Goal: Find specific page/section: Find specific page/section

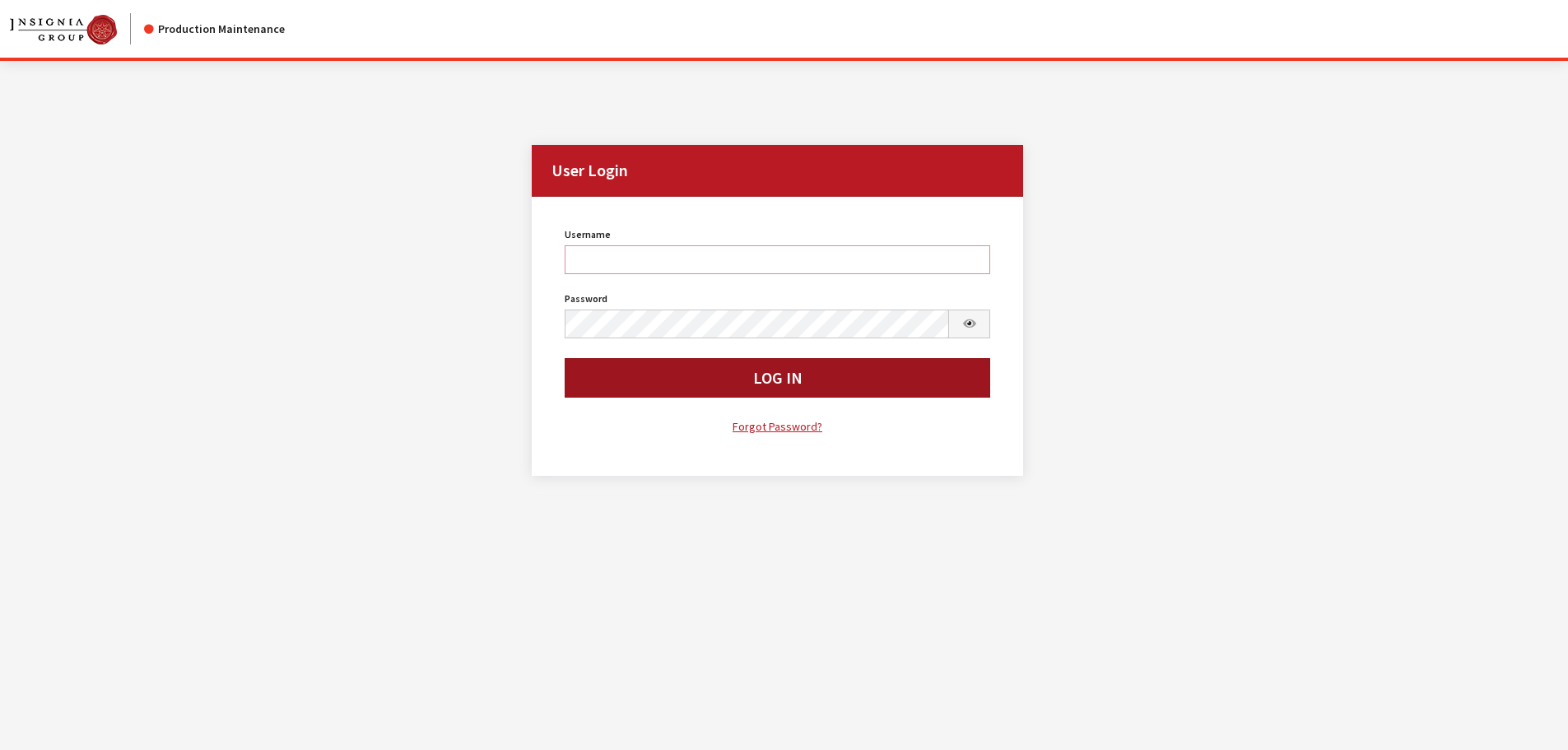
type input "kcallahan"
click at [647, 394] on button "Log In" at bounding box center [778, 377] width 427 height 40
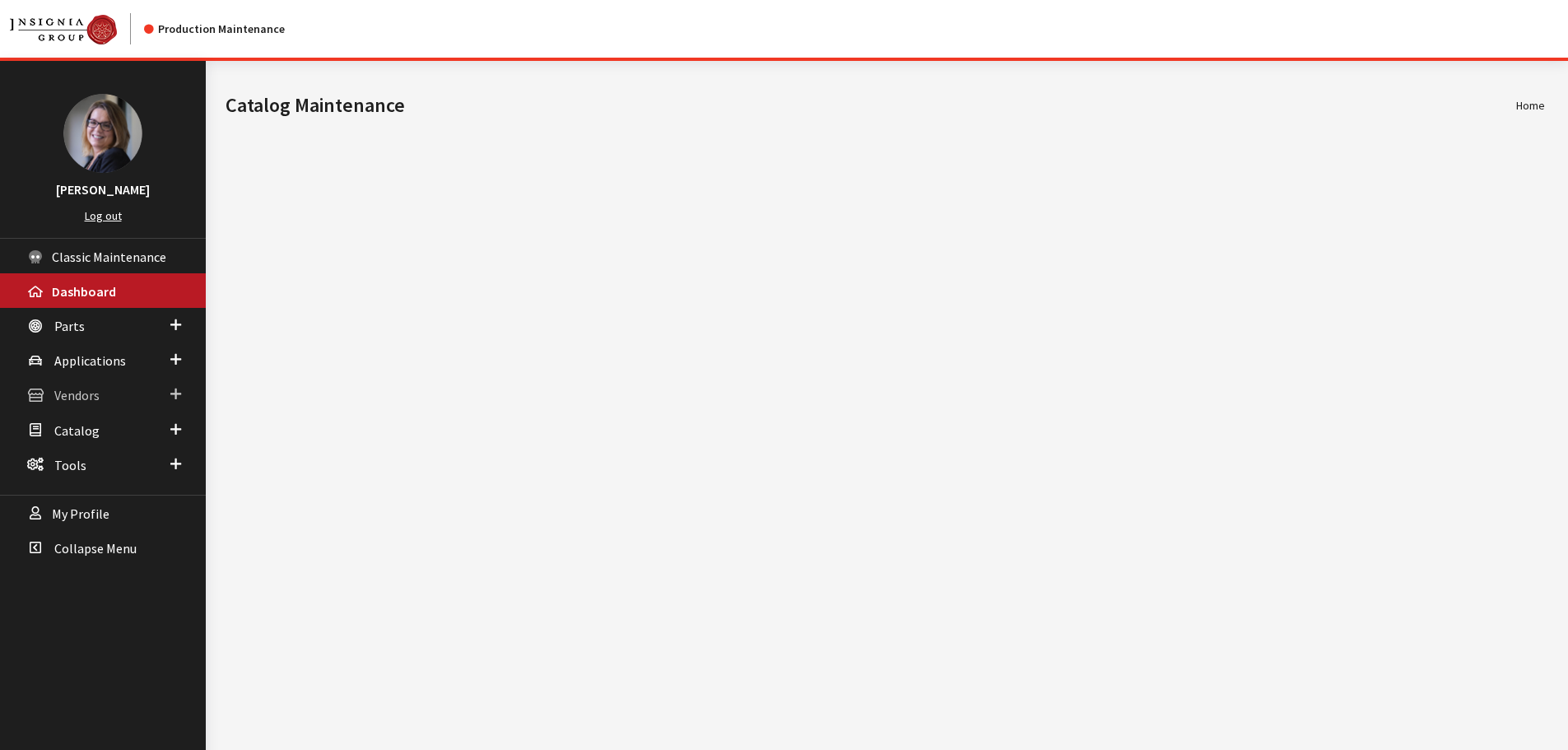
click at [182, 387] on link "Vendors" at bounding box center [103, 394] width 205 height 35
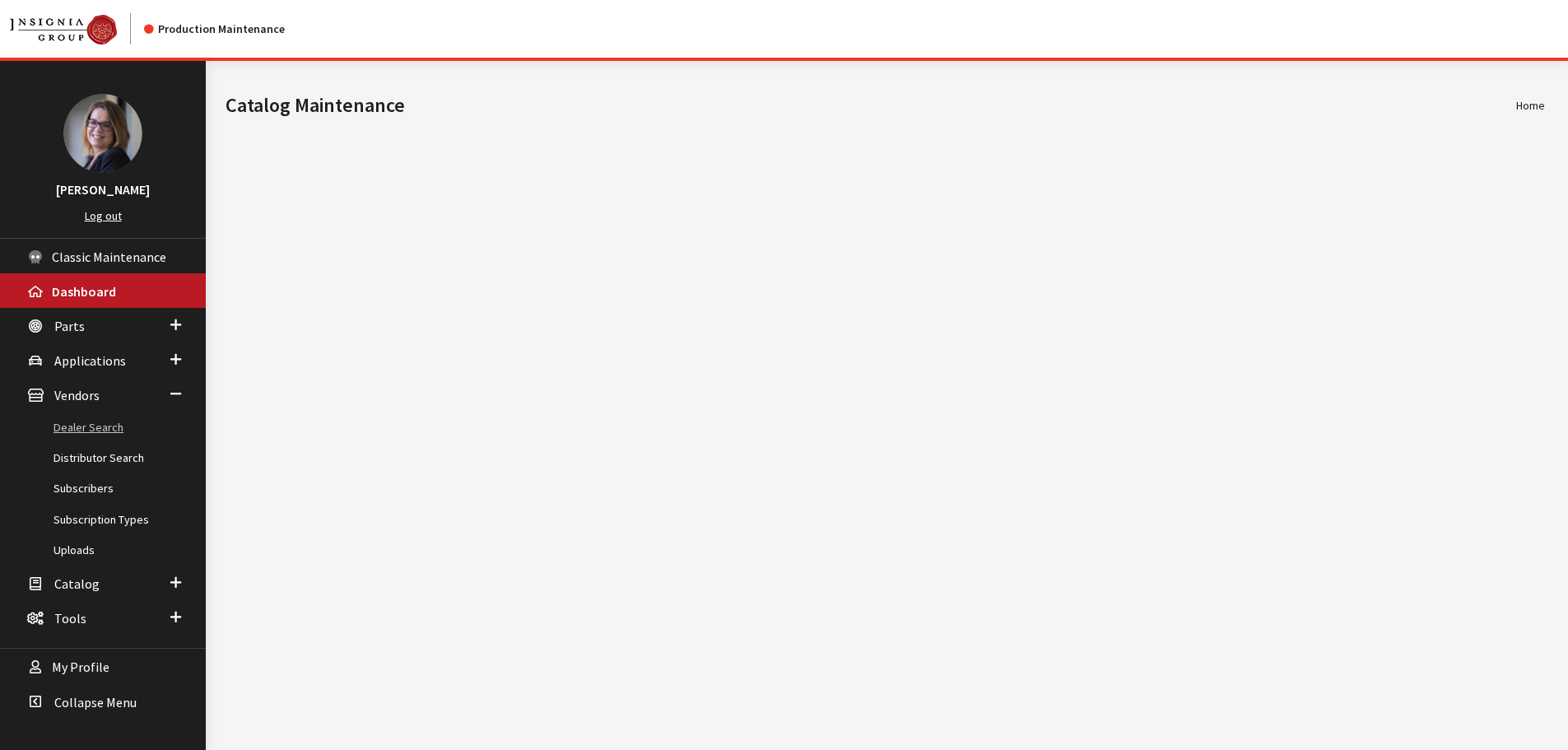
click at [120, 428] on link "Dealer Search" at bounding box center [103, 428] width 205 height 30
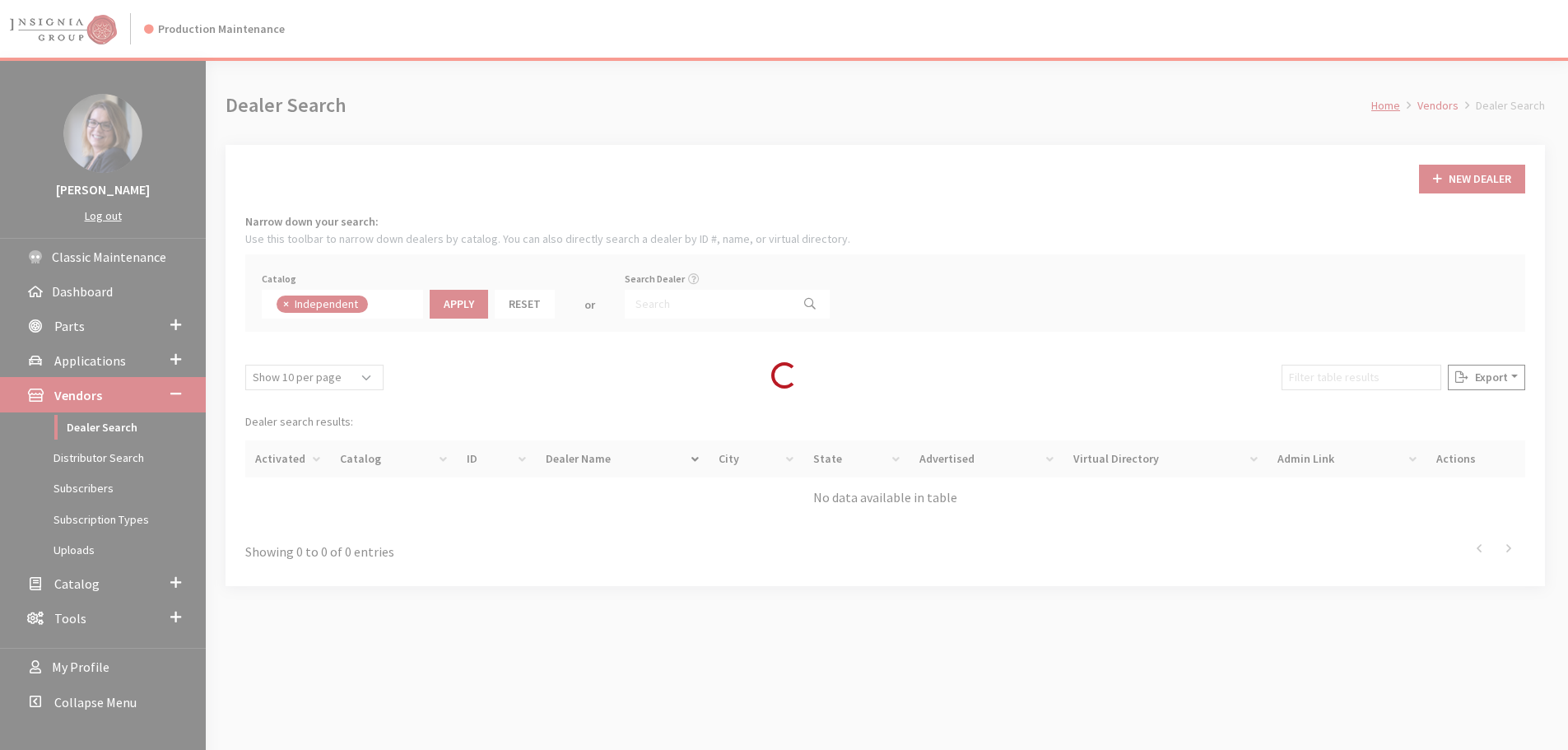
scroll to position [120, 0]
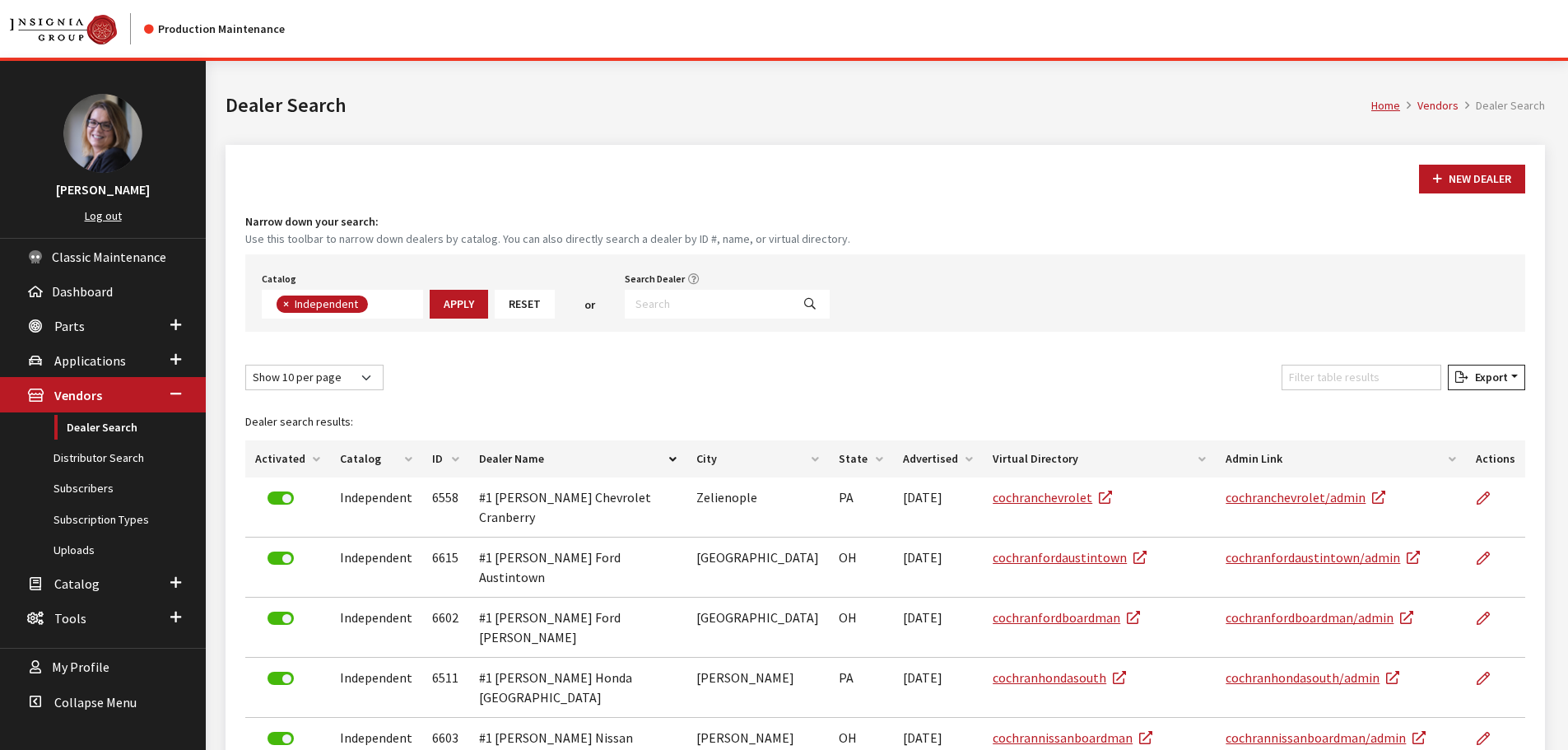
click at [284, 307] on span "×" at bounding box center [286, 304] width 6 height 15
select select
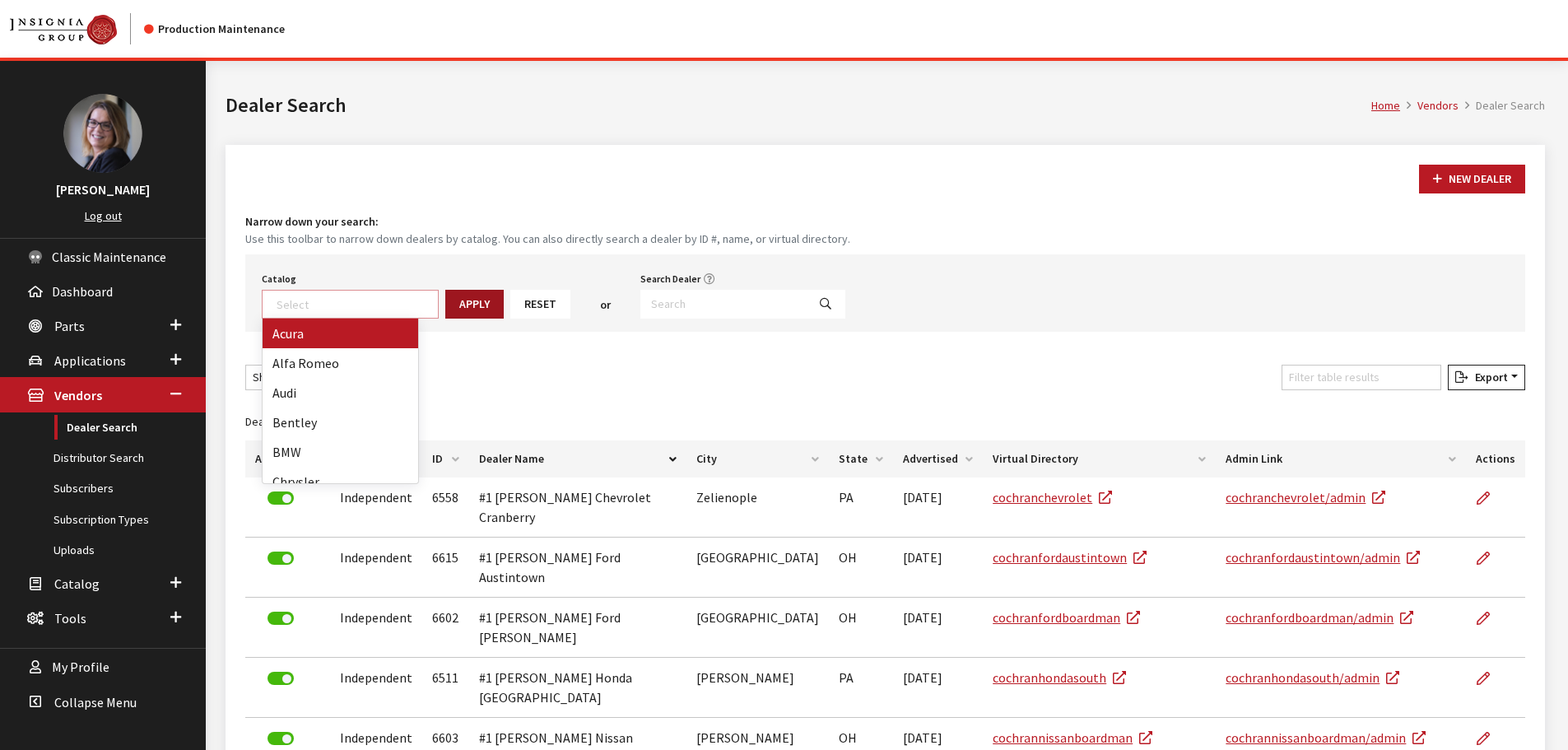
scroll to position [172, 0]
click at [654, 310] on input "Search Dealer" at bounding box center [723, 304] width 166 height 29
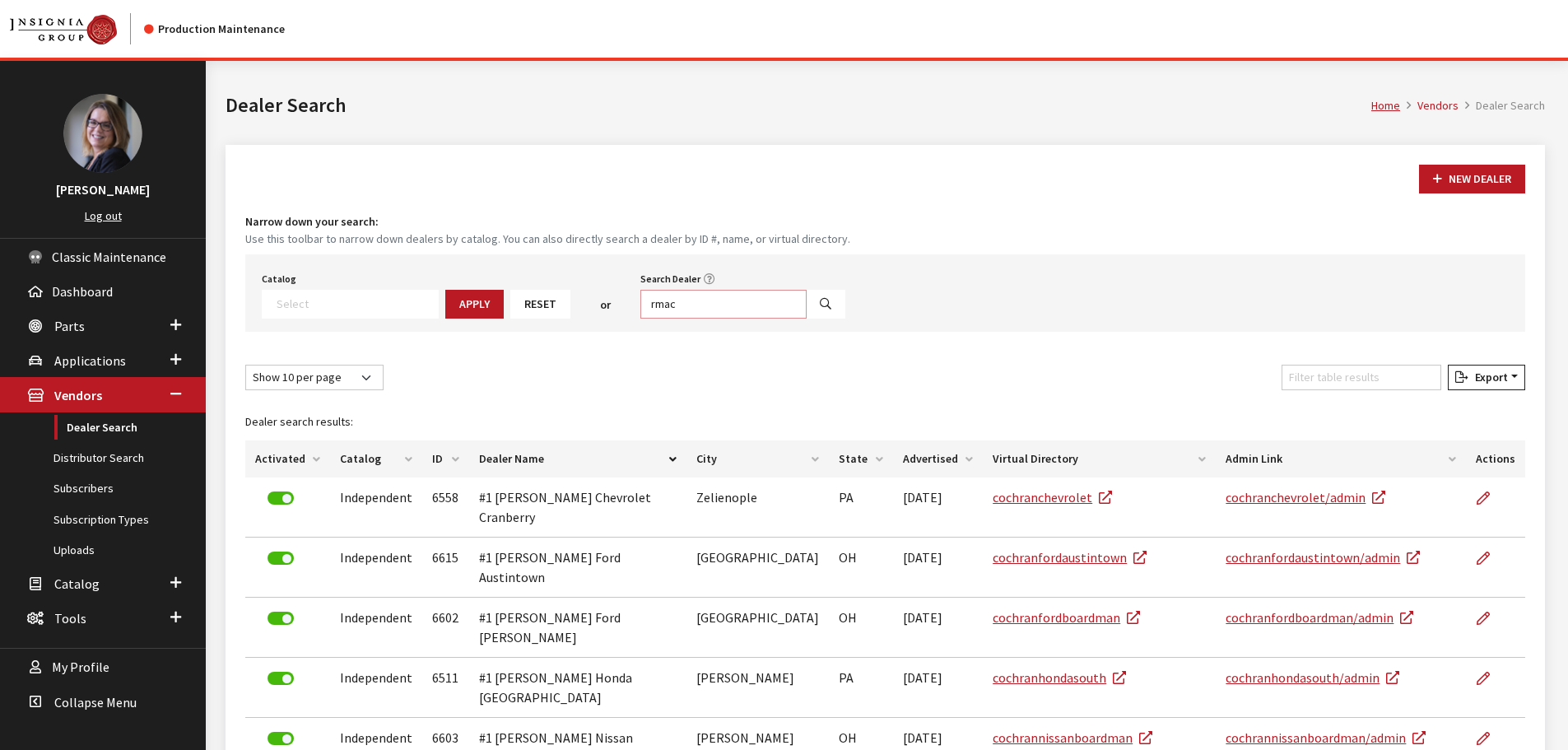
type input "rmac"
select select
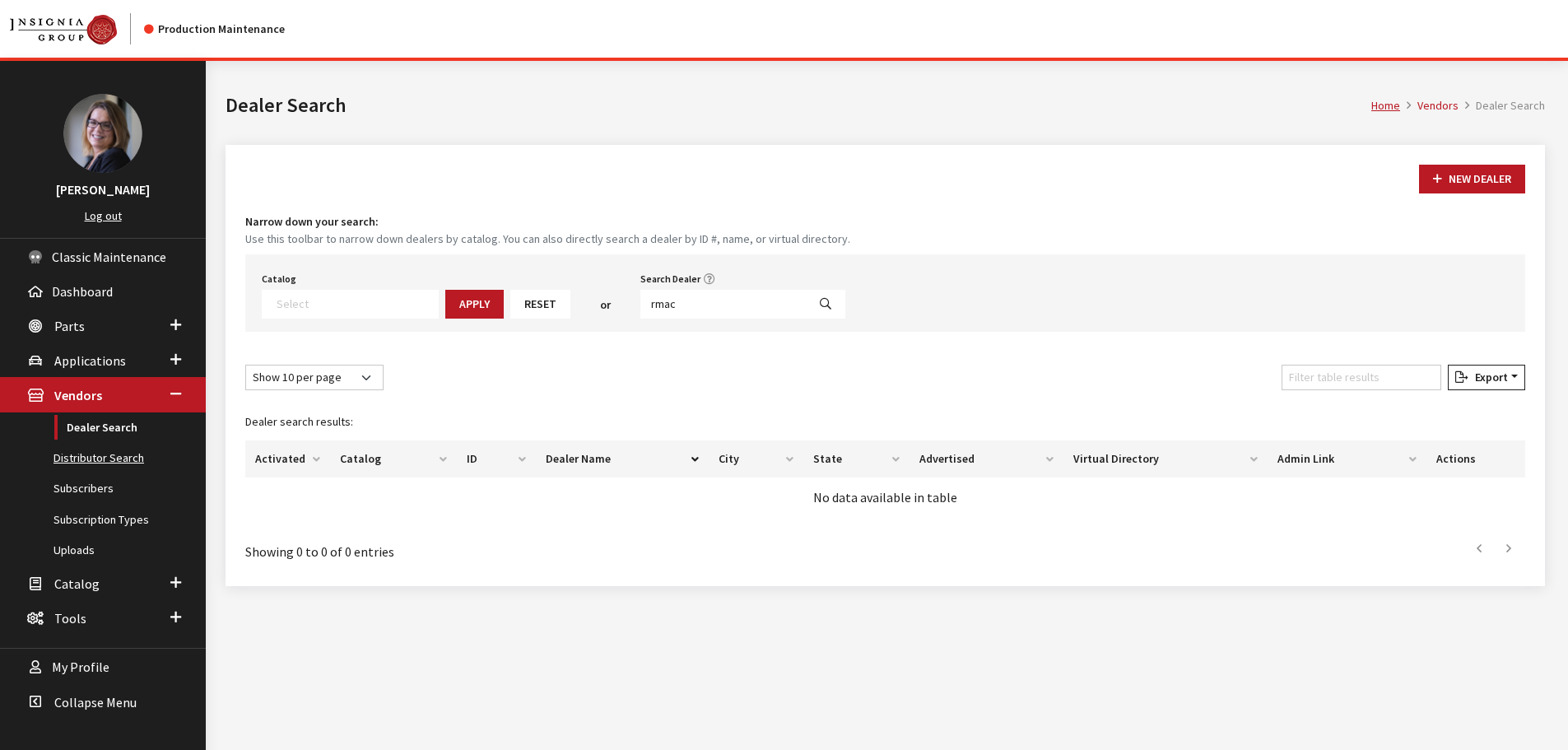
click at [84, 463] on link "Distributor Search" at bounding box center [103, 458] width 205 height 30
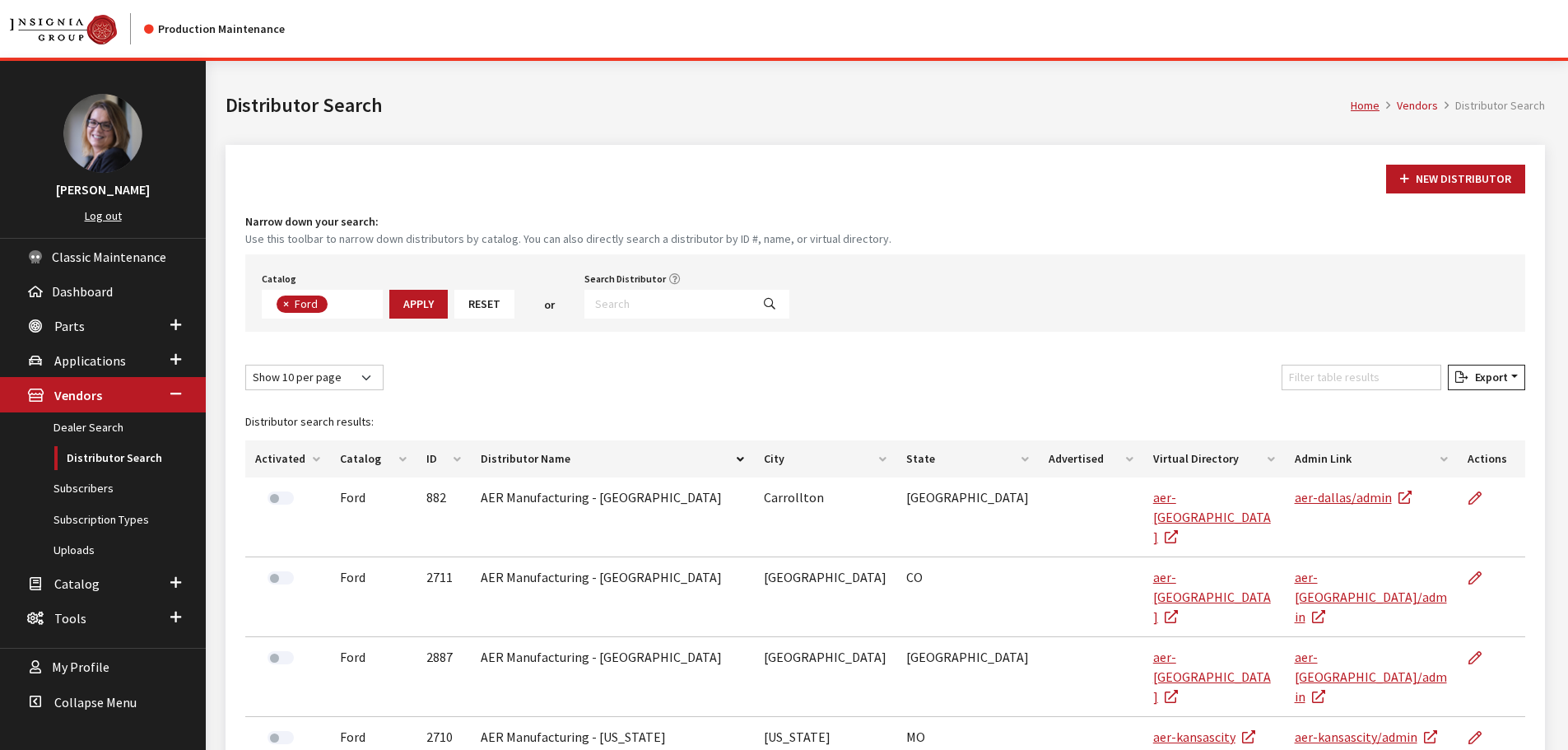
scroll to position [58, 0]
click at [673, 300] on input "Search Distributor" at bounding box center [668, 304] width 166 height 29
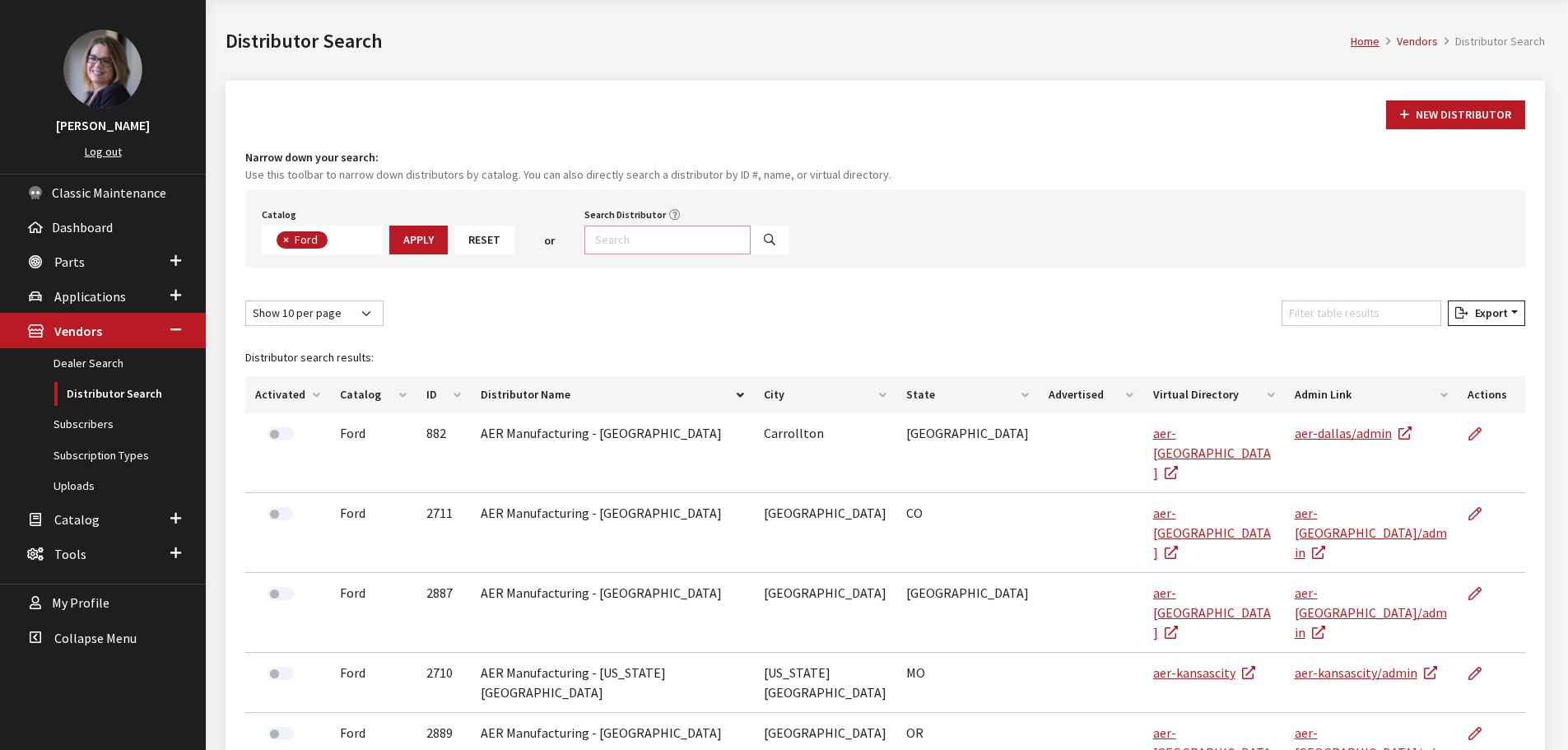
scroll to position [64, 0]
click at [351, 310] on select "Show 10 per page Show 25 per page Show 50 per page Show 100 per page Show 1000 …" at bounding box center [314, 313] width 138 height 26
select select "1000"
click at [245, 301] on select "Show 10 per page Show 25 per page Show 50 per page Show 100 per page Show 1000 …" at bounding box center [314, 313] width 138 height 26
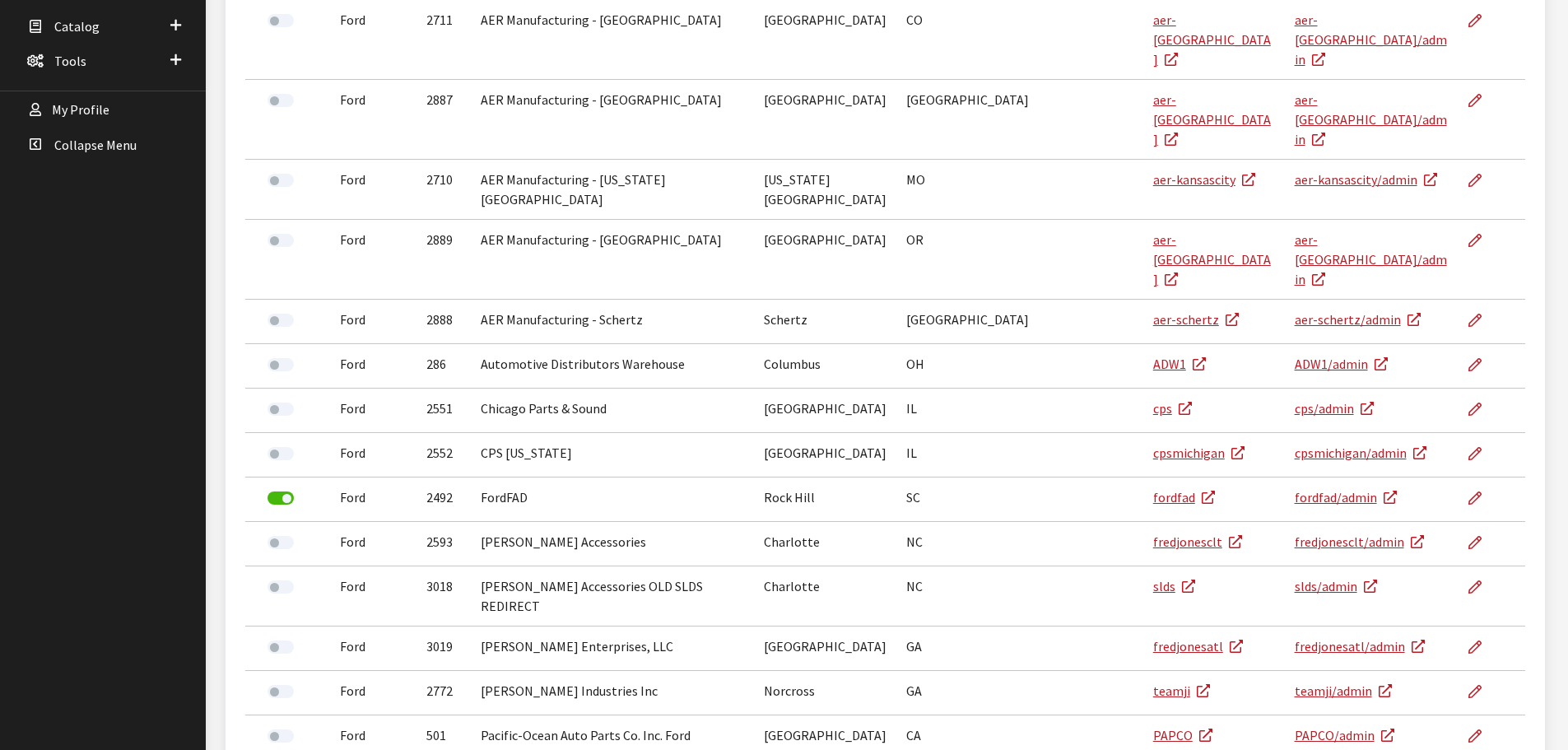
scroll to position [639, 0]
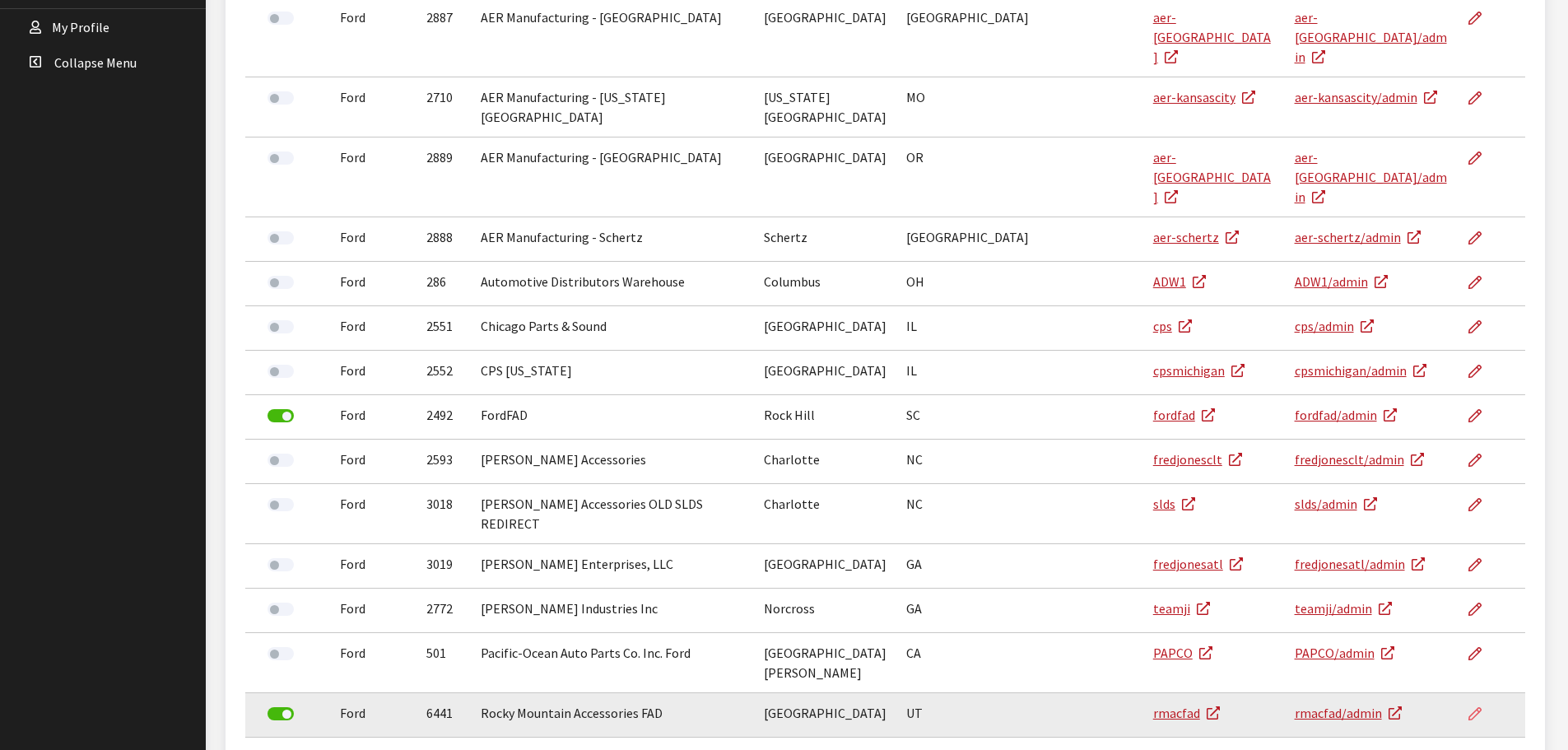
click at [1473, 708] on icon at bounding box center [1475, 715] width 13 height 13
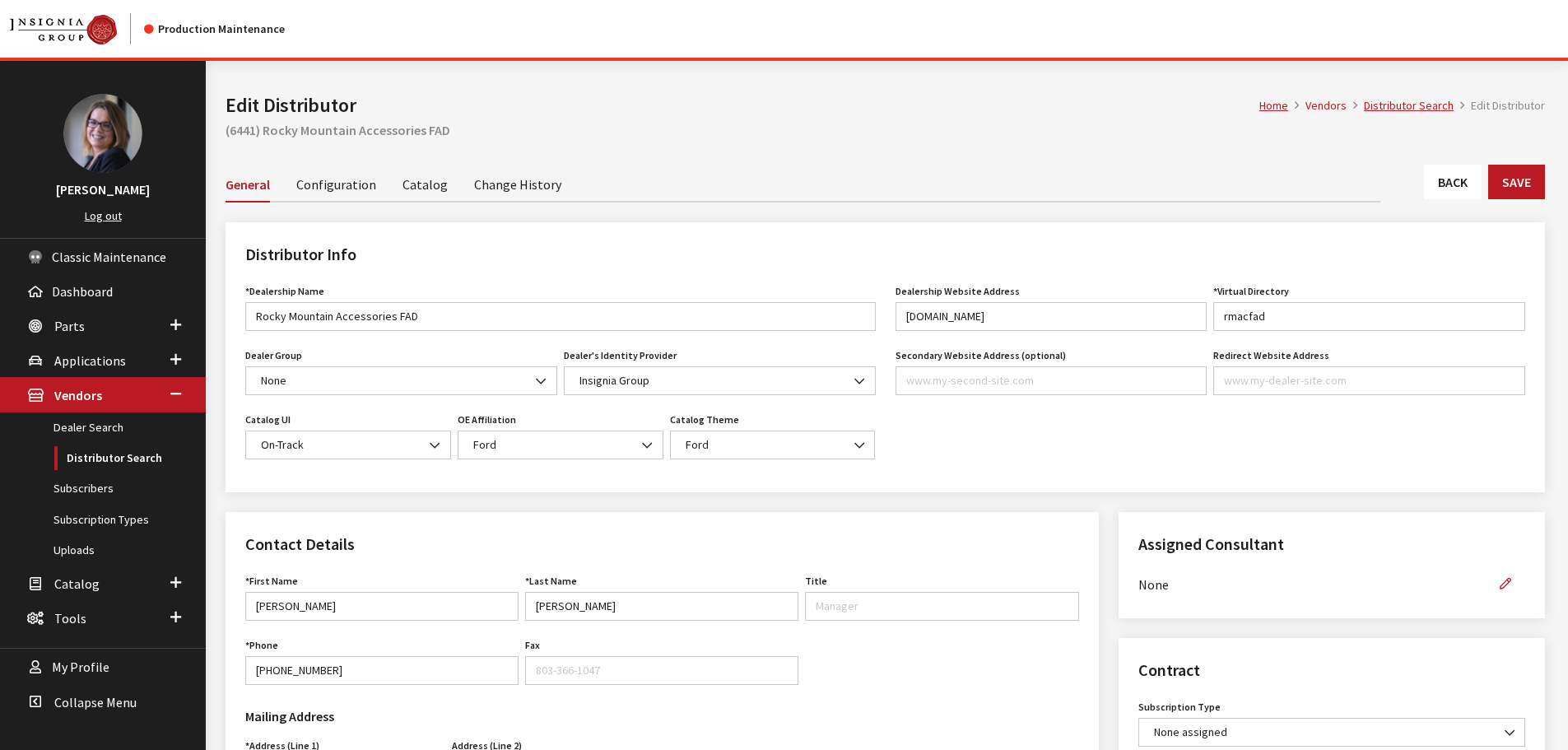
click at [424, 191] on link "Catalog" at bounding box center [425, 183] width 45 height 35
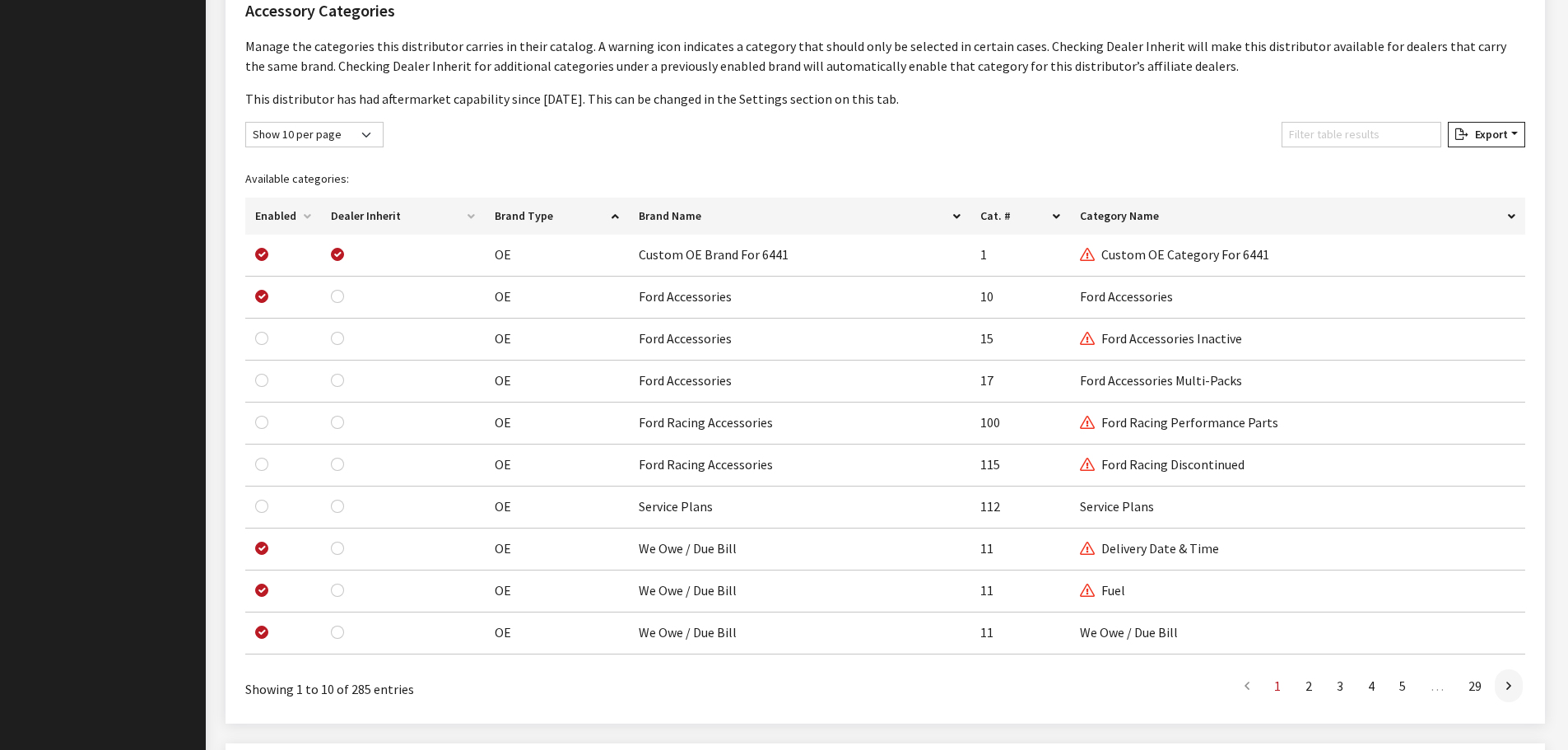
scroll to position [1071, 0]
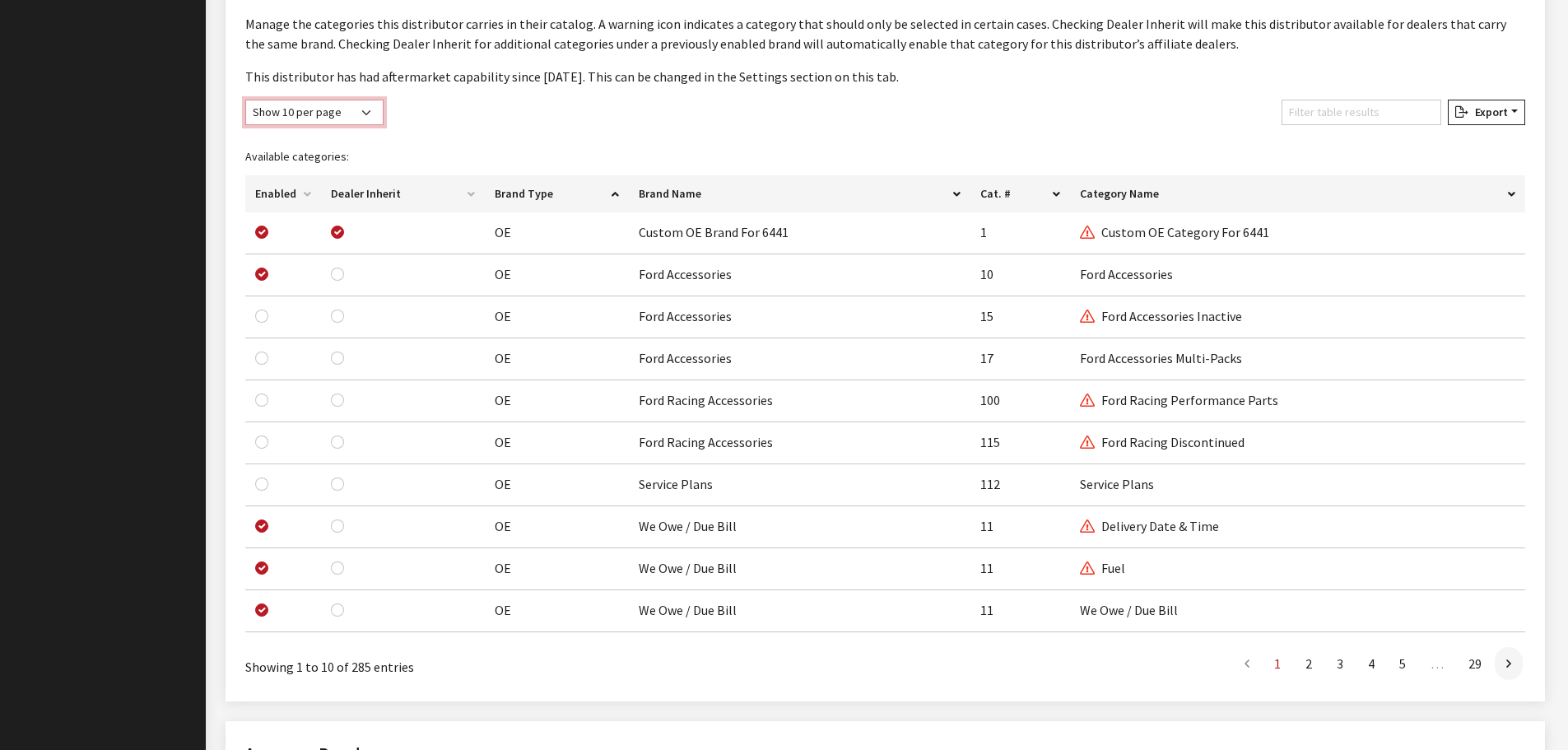
click at [341, 121] on select "Show 10 per page Show 25 per page Show 50 per page Show 100 per page Show 1000 …" at bounding box center [314, 112] width 138 height 26
select select "1000"
click at [245, 99] on select "Show 10 per page Show 25 per page Show 50 per page Show 100 per page Show 1000 …" at bounding box center [314, 112] width 138 height 26
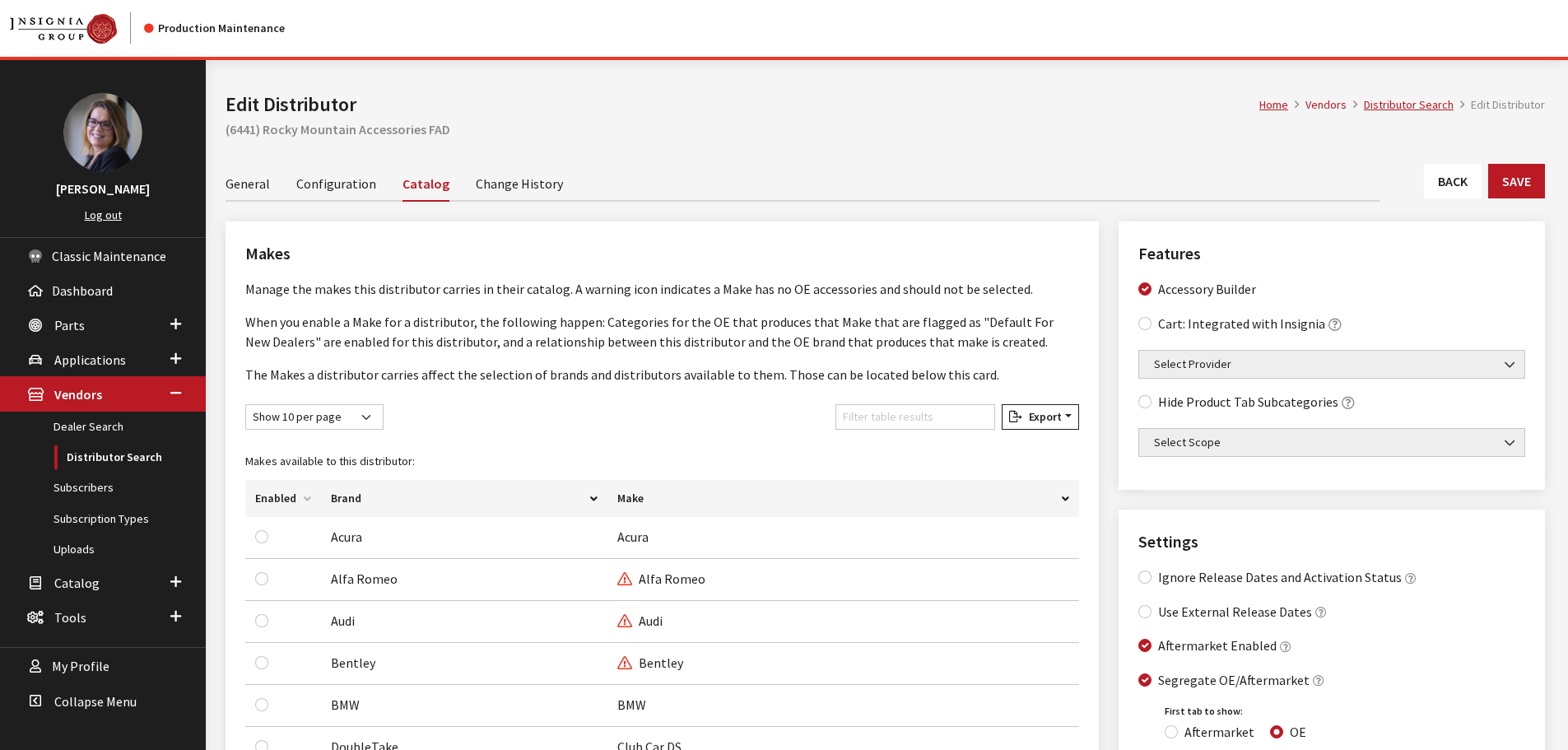
scroll to position [0, 0]
